Goal: Task Accomplishment & Management: Use online tool/utility

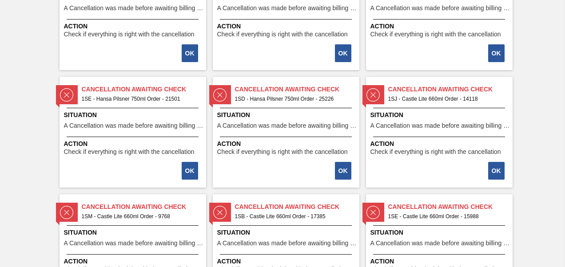
scroll to position [467, 0]
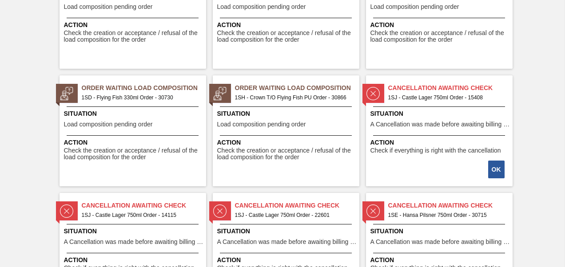
click at [314, 100] on span "1SH - Crown T/O Flying Fish PU Order - 30866" at bounding box center [293, 98] width 117 height 10
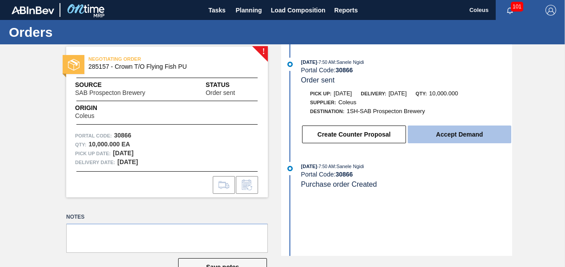
drag, startPoint x: 441, startPoint y: 141, endPoint x: 441, endPoint y: 136, distance: 5.3
click at [441, 136] on button "Accept Demand" at bounding box center [458, 135] width 103 height 18
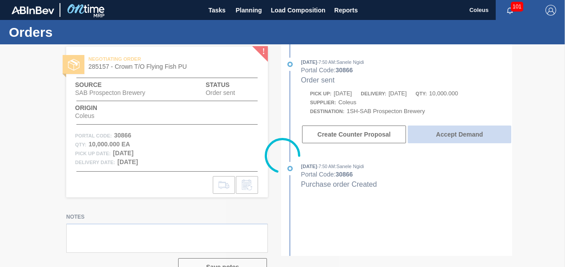
click at [441, 136] on div at bounding box center [282, 155] width 565 height 223
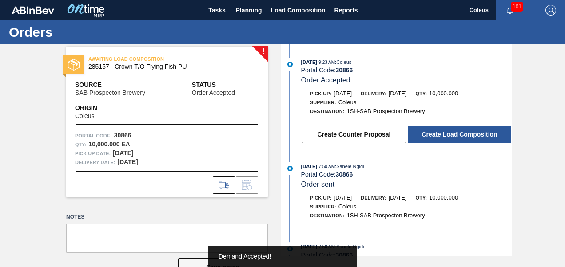
click at [441, 136] on button "Create Load Composition" at bounding box center [458, 135] width 103 height 18
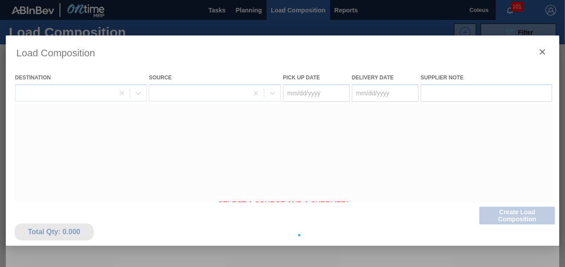
type Date "[DATE]"
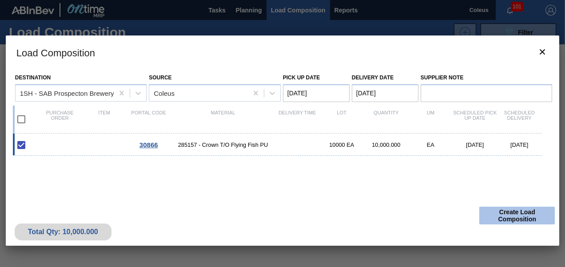
click at [508, 214] on button "Create Load Composition" at bounding box center [516, 216] width 75 height 18
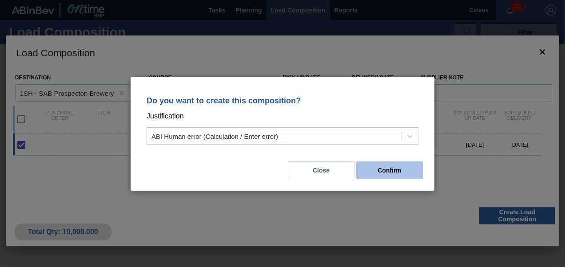
click at [405, 172] on button "Confirm" at bounding box center [389, 171] width 67 height 18
